Goal: Task Accomplishment & Management: Manage account settings

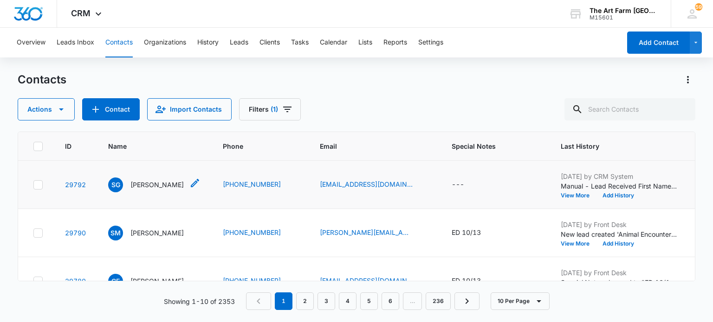
click at [150, 185] on p "[PERSON_NAME]" at bounding box center [156, 185] width 53 height 10
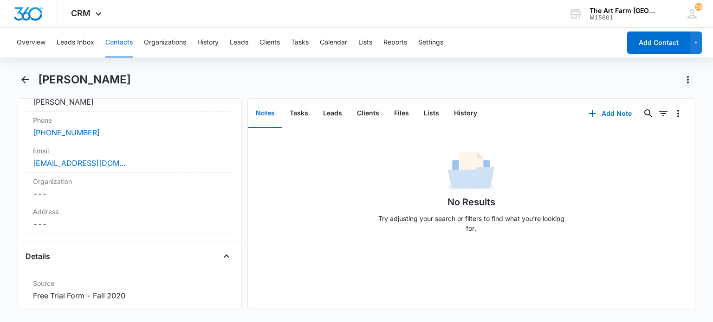
scroll to position [180, 0]
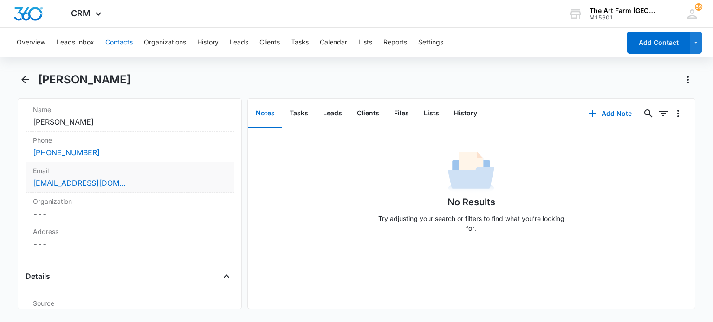
click at [137, 185] on div "[EMAIL_ADDRESS][DOMAIN_NAME]" at bounding box center [129, 183] width 193 height 11
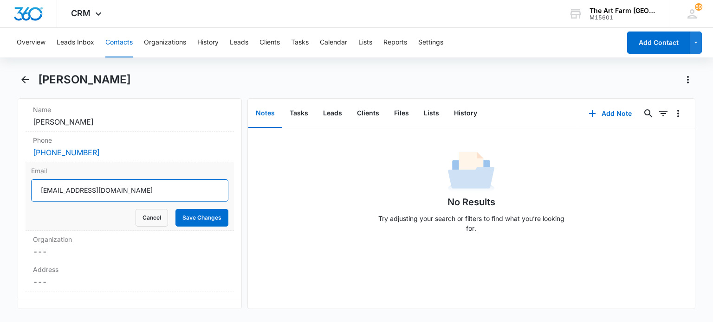
click at [66, 197] on input "[EMAIL_ADDRESS][DOMAIN_NAME]" at bounding box center [129, 191] width 197 height 22
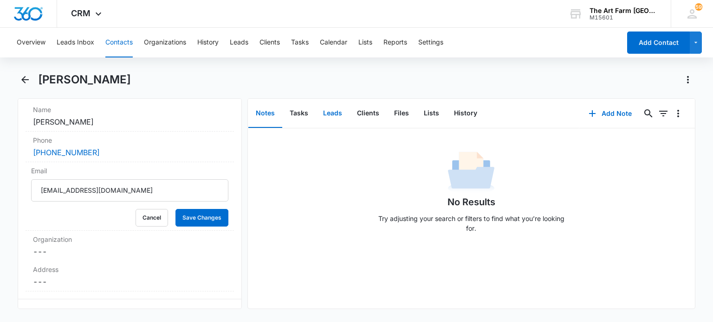
click at [332, 116] on button "Leads" at bounding box center [332, 113] width 34 height 29
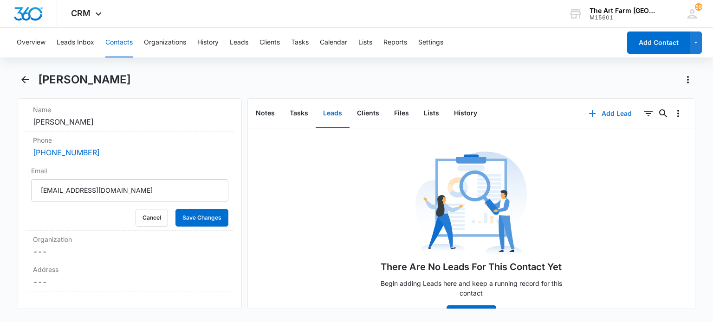
click at [599, 114] on button "Add Lead" at bounding box center [610, 114] width 62 height 22
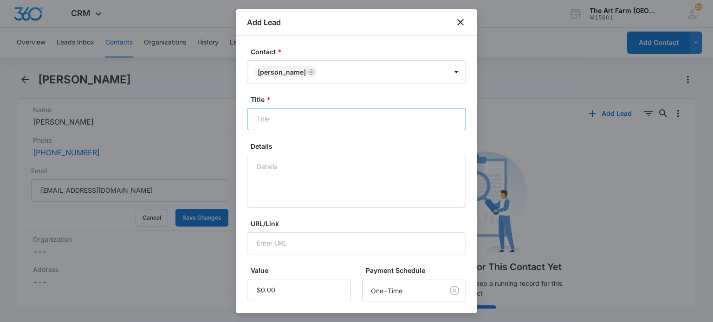
click at [303, 122] on input "Title *" at bounding box center [356, 119] width 219 height 22
type input "RSA"
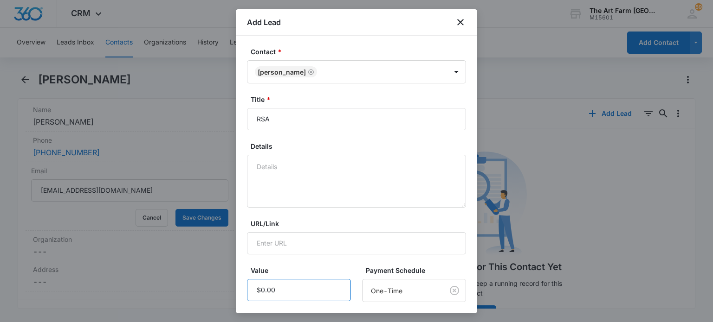
click at [301, 290] on input "Value" at bounding box center [299, 290] width 104 height 22
type input "$500.00"
click at [310, 262] on form "Contact * [PERSON_NAME] Title * RSA Details URL/Link Value Payment Schedule One…" at bounding box center [356, 243] width 219 height 392
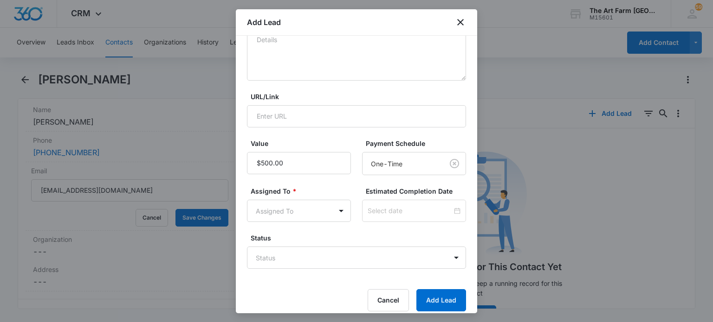
scroll to position [128, 0]
click at [314, 201] on body "CRM Apps Reputation Websites Forms CRM Email Social Content Ads Intelligence Fi…" at bounding box center [356, 161] width 713 height 322
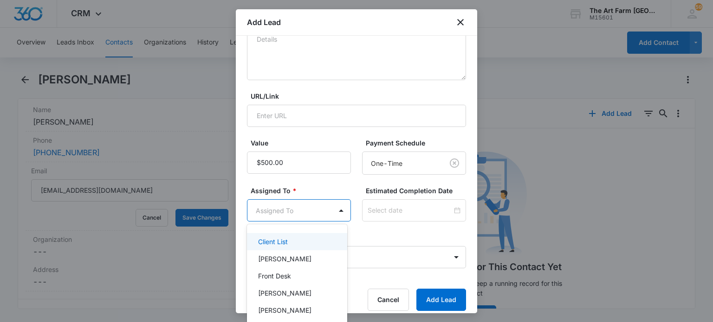
scroll to position [50, 0]
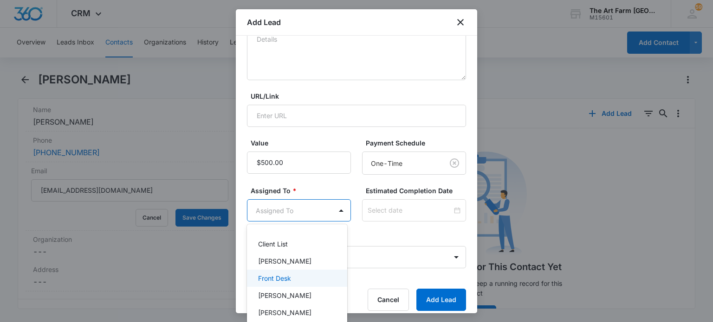
click at [295, 277] on div "Front Desk" at bounding box center [296, 279] width 76 height 10
click at [431, 296] on div at bounding box center [356, 161] width 713 height 322
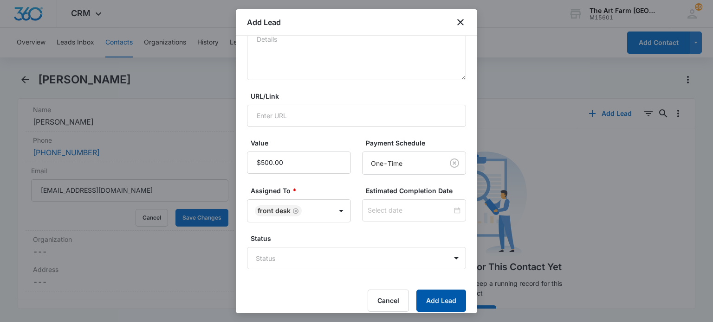
click at [427, 300] on button "Add Lead" at bounding box center [441, 301] width 50 height 22
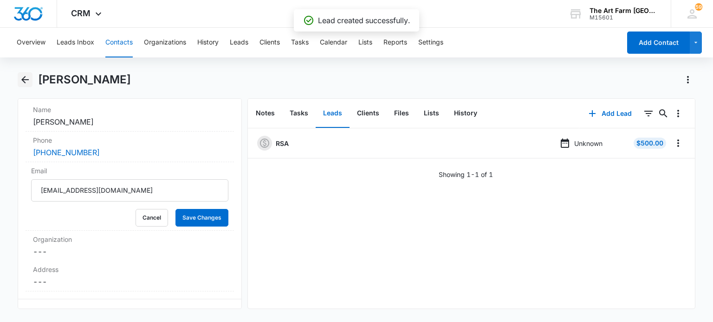
click at [25, 79] on icon "Back" at bounding box center [24, 79] width 7 height 7
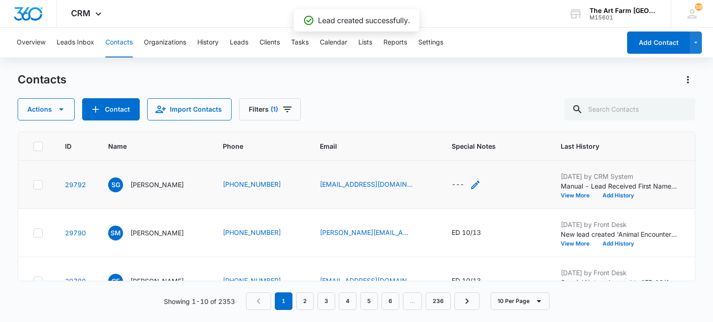
click at [457, 184] on div "---" at bounding box center [457, 185] width 13 height 11
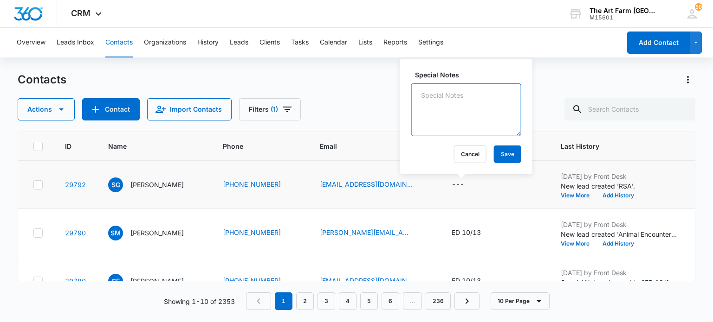
click at [461, 115] on textarea "Special Notes" at bounding box center [466, 110] width 110 height 53
type textarea "ED 10/14"
click at [496, 157] on button "Save" at bounding box center [507, 155] width 27 height 18
